Goal: Task Accomplishment & Management: Manage account settings

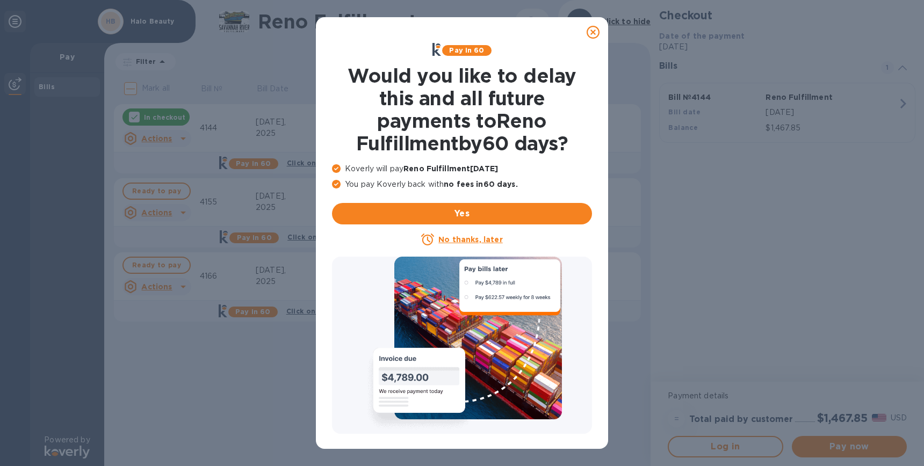
click at [600, 41] on div at bounding box center [592, 31] width 21 height 21
click at [589, 31] on icon at bounding box center [593, 32] width 13 height 13
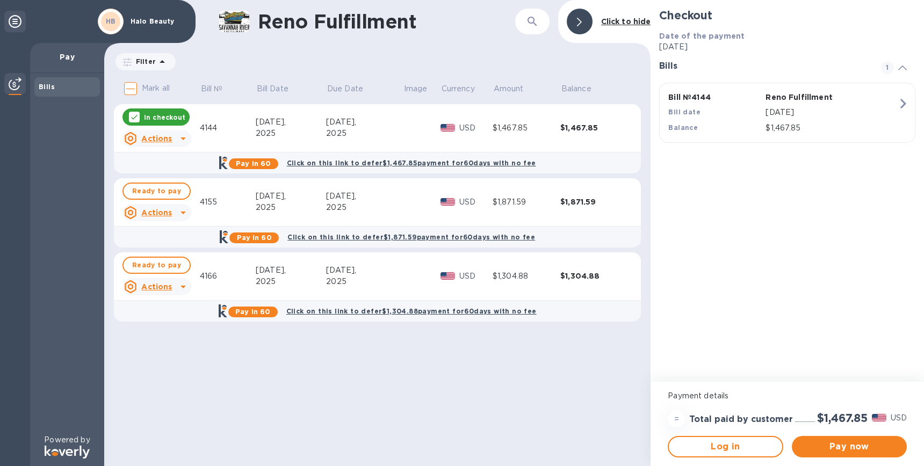
click at [386, 270] on div "[DATE]," at bounding box center [364, 270] width 77 height 11
click at [744, 452] on span "Log in" at bounding box center [725, 447] width 96 height 13
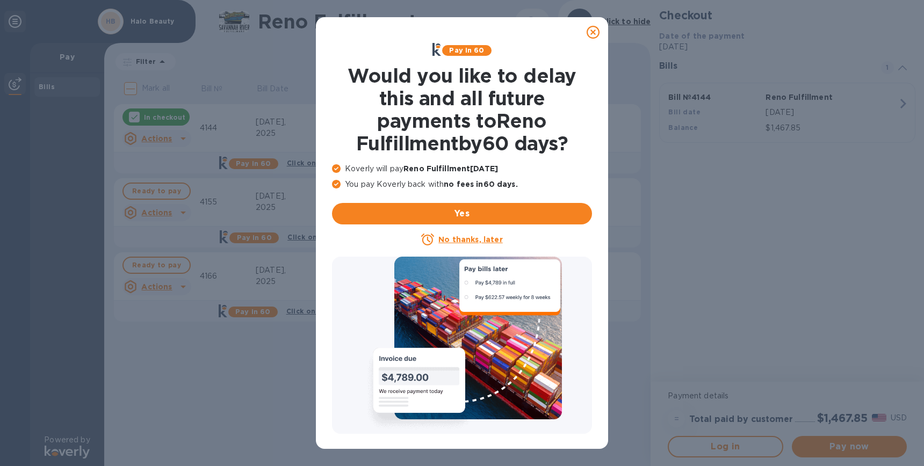
click at [597, 25] on div at bounding box center [592, 31] width 21 height 21
click at [598, 31] on icon at bounding box center [593, 32] width 13 height 13
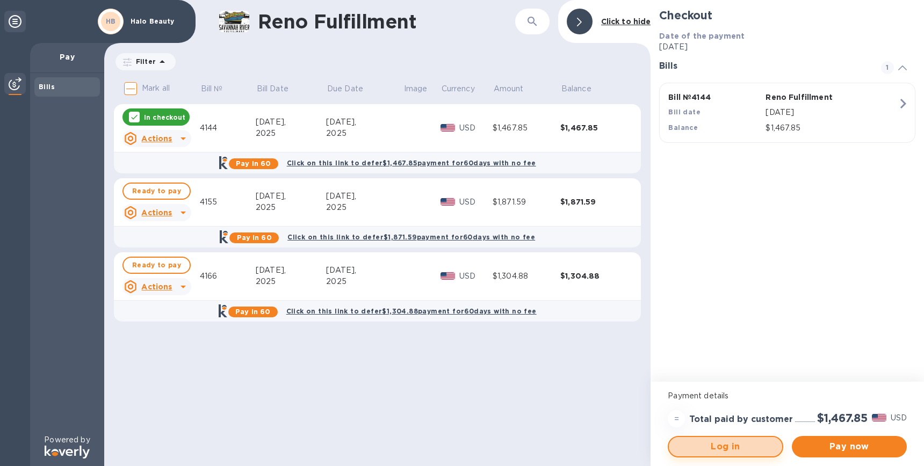
click at [733, 450] on span "Log in" at bounding box center [725, 447] width 96 height 13
